Goal: Task Accomplishment & Management: Complete application form

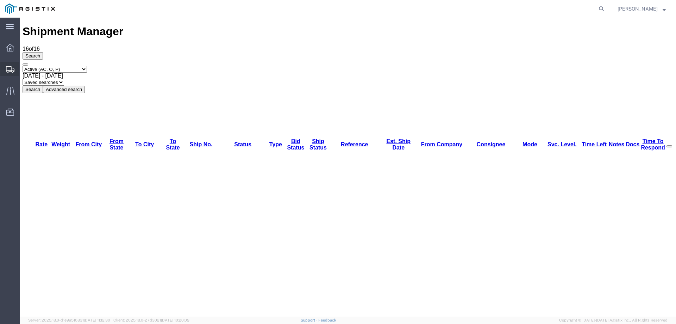
click at [10, 67] on icon at bounding box center [10, 69] width 8 height 6
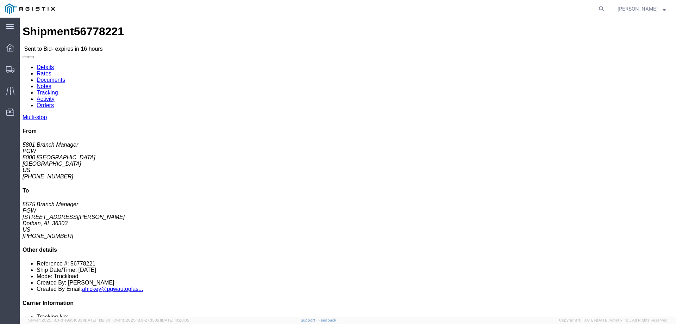
click link "Enter / Modify Bid"
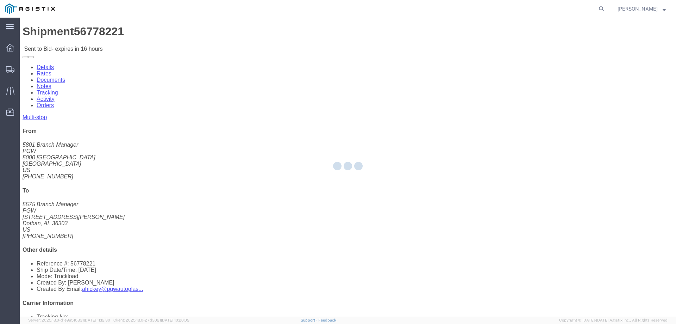
select select "146"
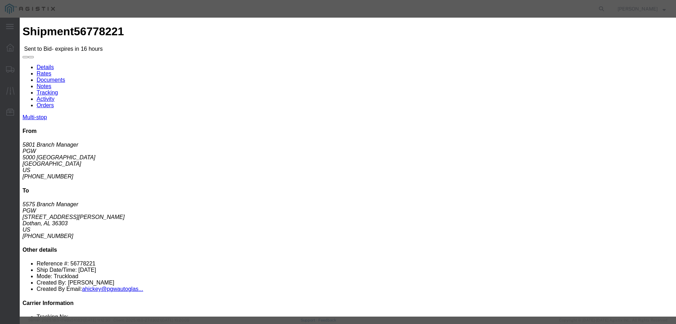
click select "Select CONESTOGA DFRM/STEP Economy TL Flatbed Intermodal LTL Standard Next Day …"
select select "25032"
click select "Select CONESTOGA DFRM/STEP Economy TL Flatbed Intermodal LTL Standard Next Day …"
click input "text"
type input "ats"
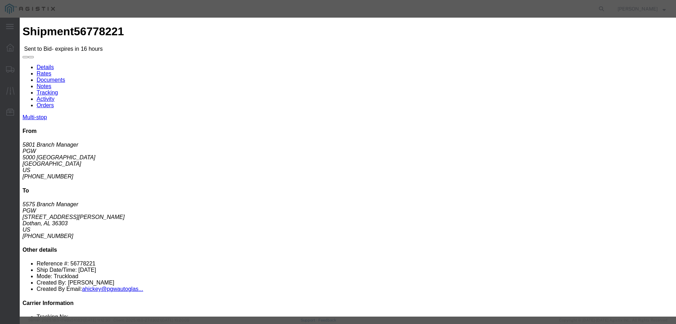
click input "number"
type input "2100"
click div "Submit Close"
click button "Submit"
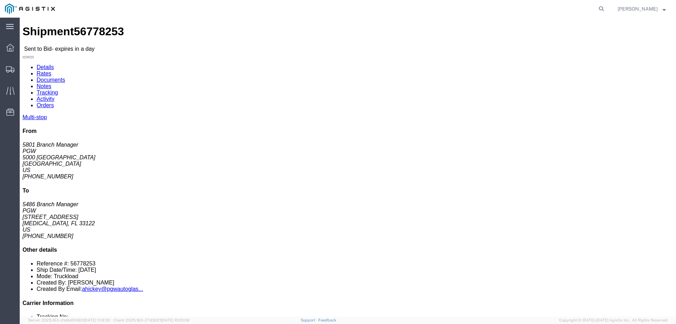
click link "Enter / Modify Bid"
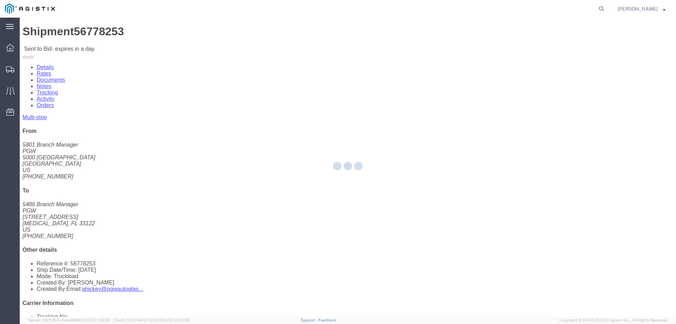
select select "146"
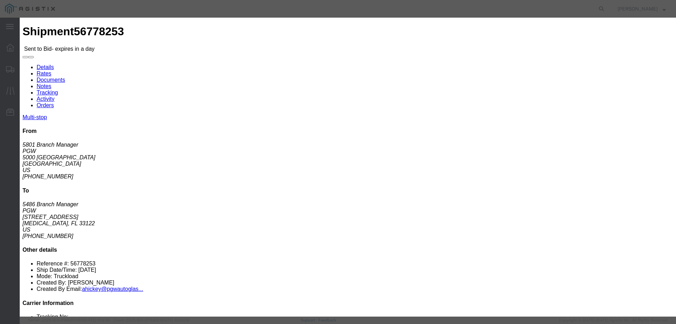
click select "Select CONESTOGA DFRM/STEP Economy TL Flatbed Intermodal LTL Standard Next Day …"
select select "25032"
click select "Select CONESTOGA DFRM/STEP Economy TL Flatbed Intermodal LTL Standard Next Day …"
click input "text"
type input "ats"
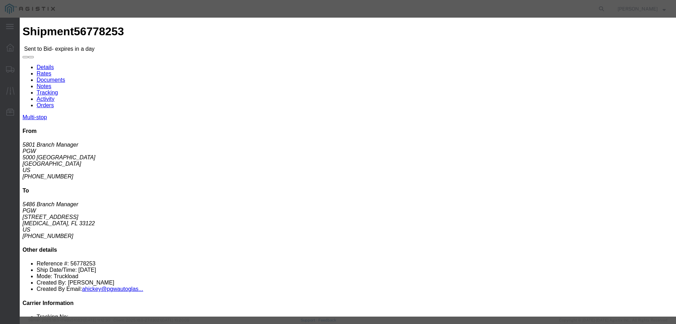
click input "number"
type input "3700"
click button "Submit"
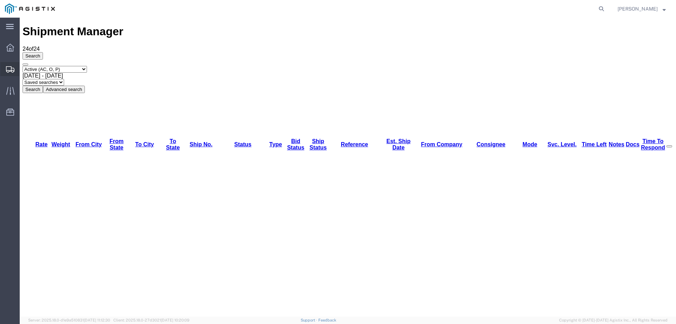
click at [9, 68] on icon at bounding box center [10, 69] width 8 height 6
click at [6, 70] on icon at bounding box center [10, 69] width 8 height 6
click at [8, 154] on div "main_menu Created with Sketch. Collapse Menu Dashboard Shipments Traffic Resour…" at bounding box center [10, 171] width 20 height 306
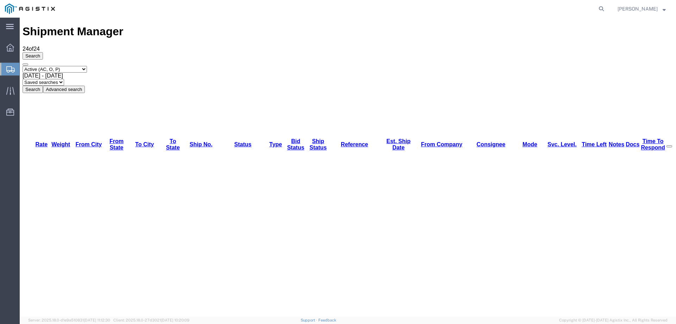
click at [6, 68] on div at bounding box center [10, 69] width 20 height 13
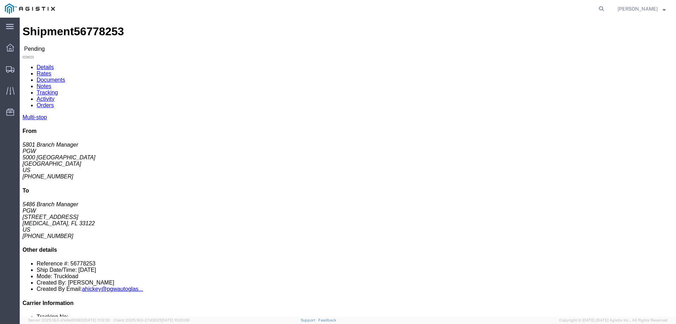
click button "Enter / Modify Bid"
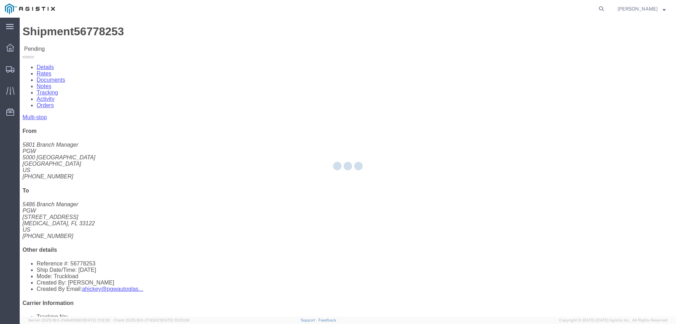
select select "146"
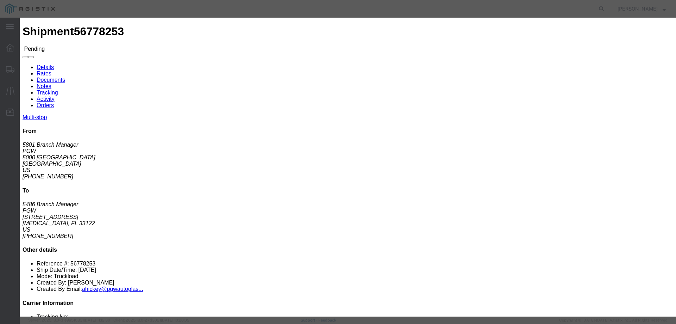
click link "ats - ATS Logistics - Truckload"
drag, startPoint x: 478, startPoint y: 145, endPoint x: 425, endPoint y: 145, distance: 52.8
click div "Select 2 Day Service 3 Axle Winch Truck 3 to 5 Day Service 96L Domestic Flat Ra…"
type input "3450"
click button "Submit"
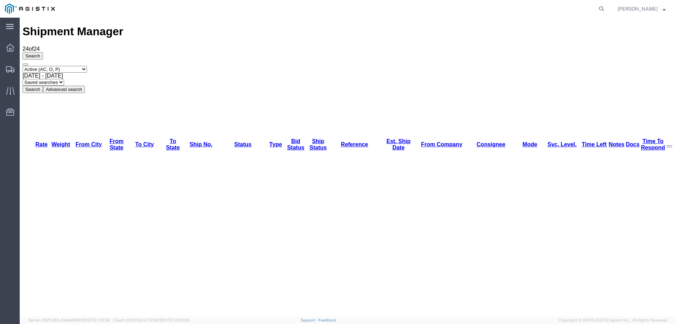
drag, startPoint x: 10, startPoint y: 66, endPoint x: 6, endPoint y: 65, distance: 3.7
click at [6, 65] on div at bounding box center [10, 69] width 20 height 14
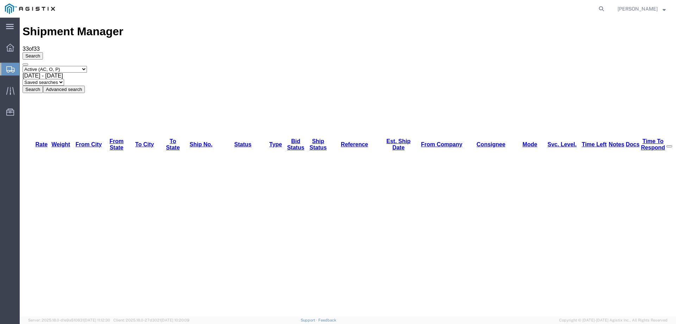
click at [593, 66] on div "Select status Active (AC, O, P) All Approved Awaiting Confirmation (AC) Booked …" at bounding box center [348, 79] width 651 height 27
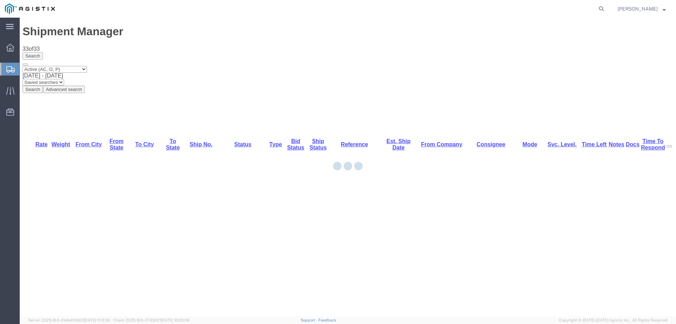
drag, startPoint x: 94, startPoint y: 94, endPoint x: 114, endPoint y: 112, distance: 26.4
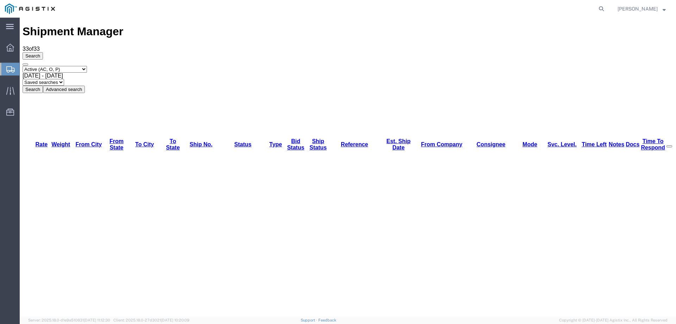
click at [2, 133] on div "main_menu Created with Sketch. Collapse Menu Dashboard Shipments Traffic Resour…" at bounding box center [10, 171] width 20 height 306
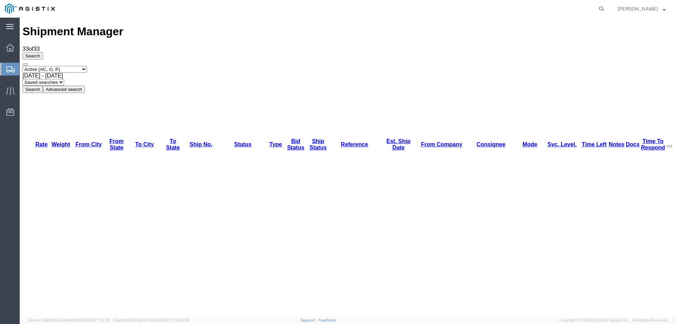
click at [18, 66] on div at bounding box center [10, 69] width 20 height 13
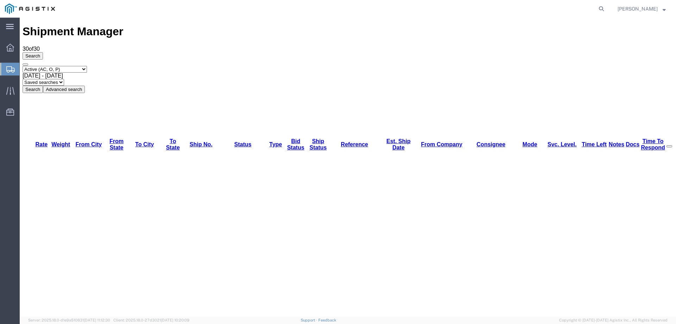
click at [633, 66] on div "Select status Active (AC, O, P) All Approved Awaiting Confirmation (AC) Booked …" at bounding box center [348, 79] width 651 height 27
click at [12, 68] on icon at bounding box center [10, 69] width 8 height 6
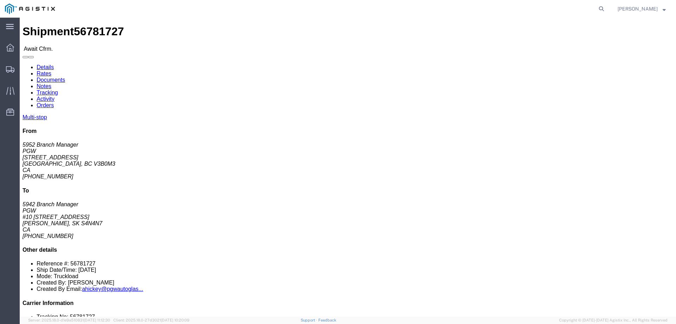
click span "56781727"
copy span "56781727"
click link "Confirm"
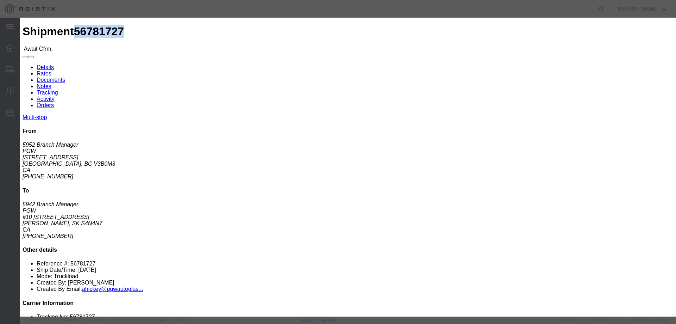
click input "checkbox"
checkbox input "true"
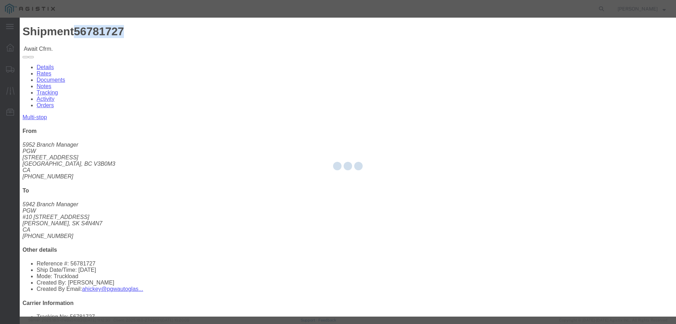
type input "[PERSON_NAME]"
type input "3204977237"
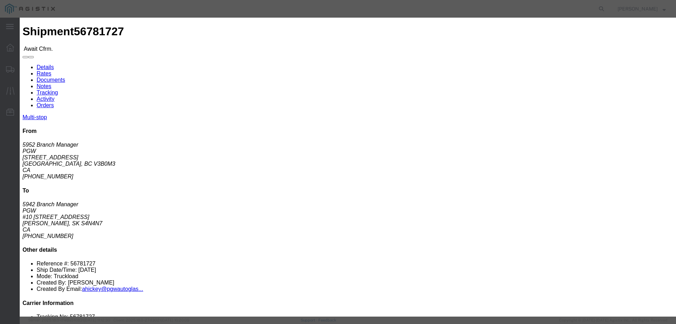
click input "text"
paste input "56781727"
type input "56781727"
click button "Submit"
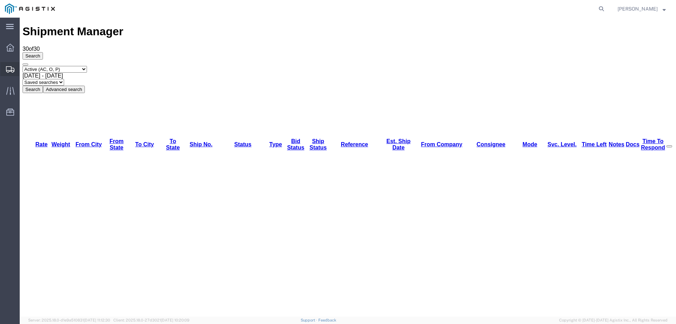
click at [11, 69] on icon at bounding box center [10, 69] width 8 height 6
click at [5, 88] on div at bounding box center [10, 90] width 20 height 14
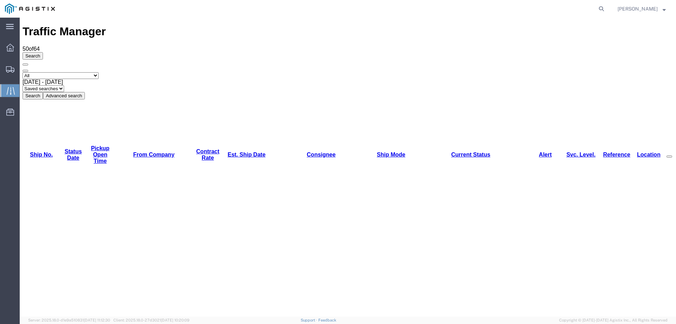
click at [10, 69] on icon at bounding box center [10, 69] width 8 height 6
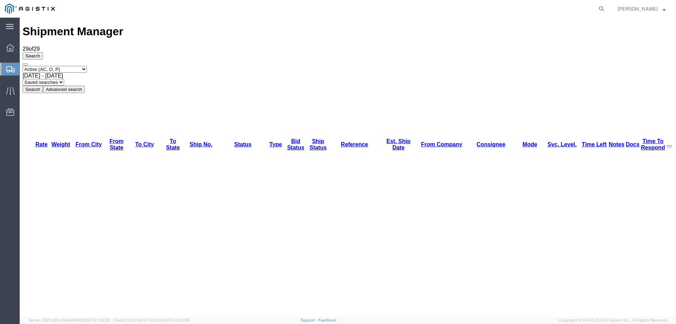
click at [11, 68] on icon at bounding box center [10, 69] width 8 height 6
click at [8, 64] on div at bounding box center [10, 69] width 20 height 13
click at [5, 68] on div at bounding box center [10, 69] width 20 height 13
click at [7, 68] on icon at bounding box center [10, 69] width 8 height 6
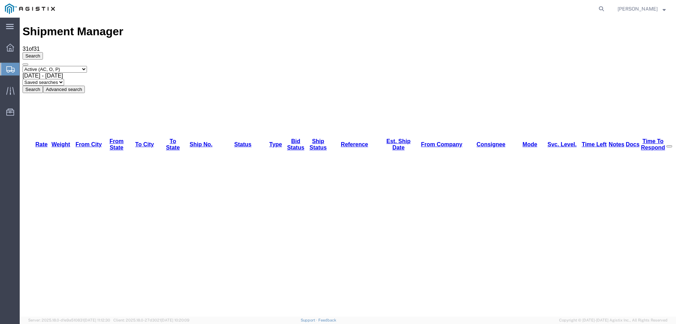
click at [9, 67] on icon at bounding box center [10, 69] width 8 height 6
click at [12, 69] on icon at bounding box center [10, 69] width 8 height 6
click at [11, 66] on icon at bounding box center [10, 69] width 8 height 6
